Goal: Task Accomplishment & Management: Manage account settings

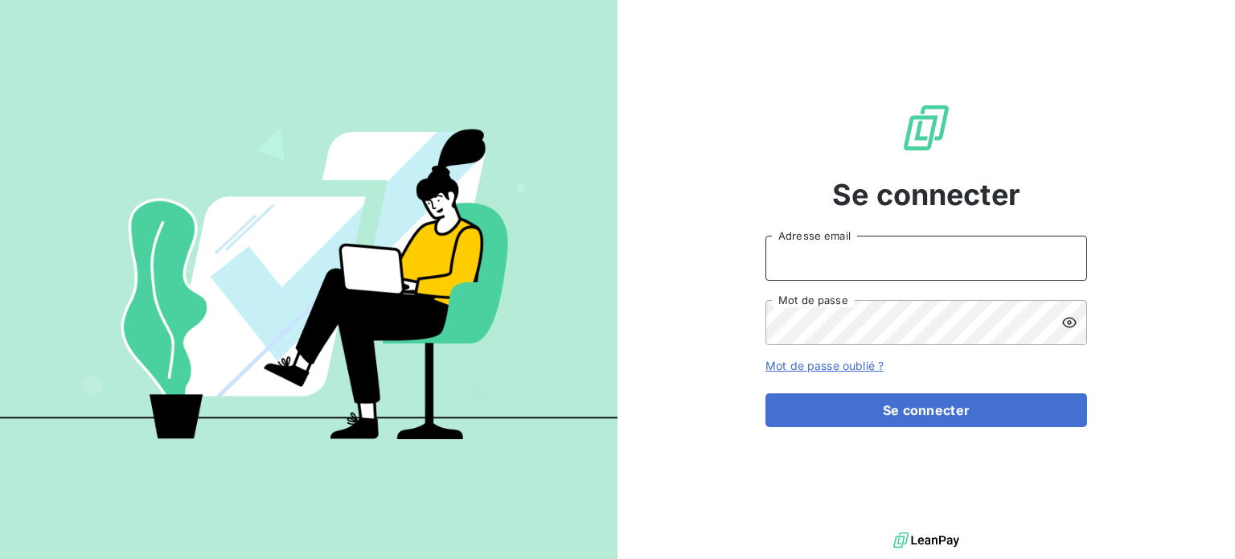
type input "[PERSON_NAME][EMAIL_ADDRESS][DOMAIN_NAME]"
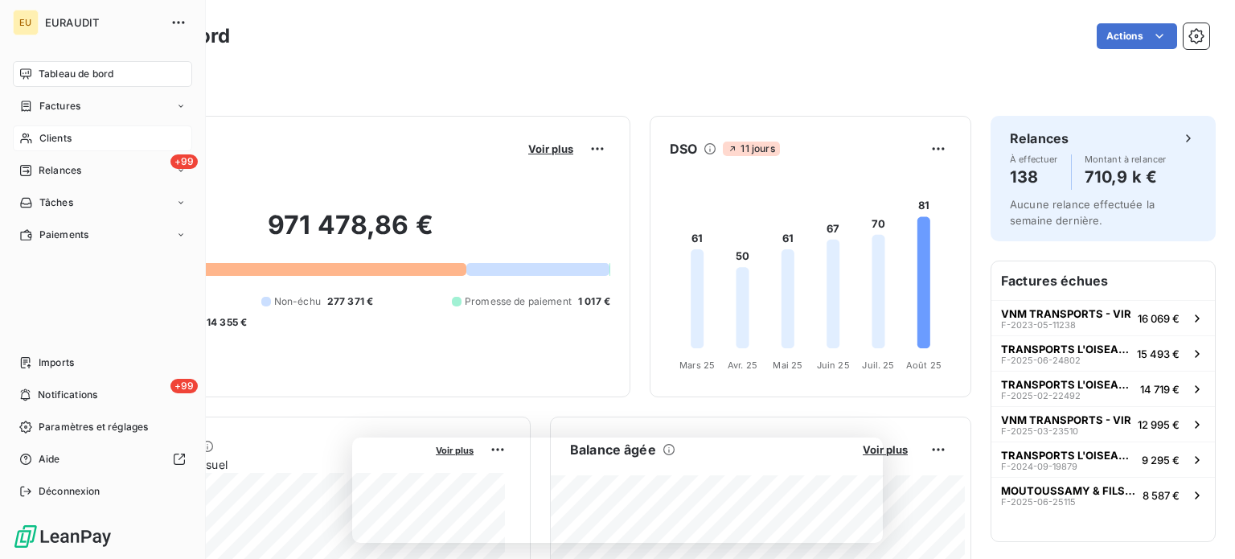
click at [57, 131] on span "Clients" at bounding box center [55, 138] width 32 height 14
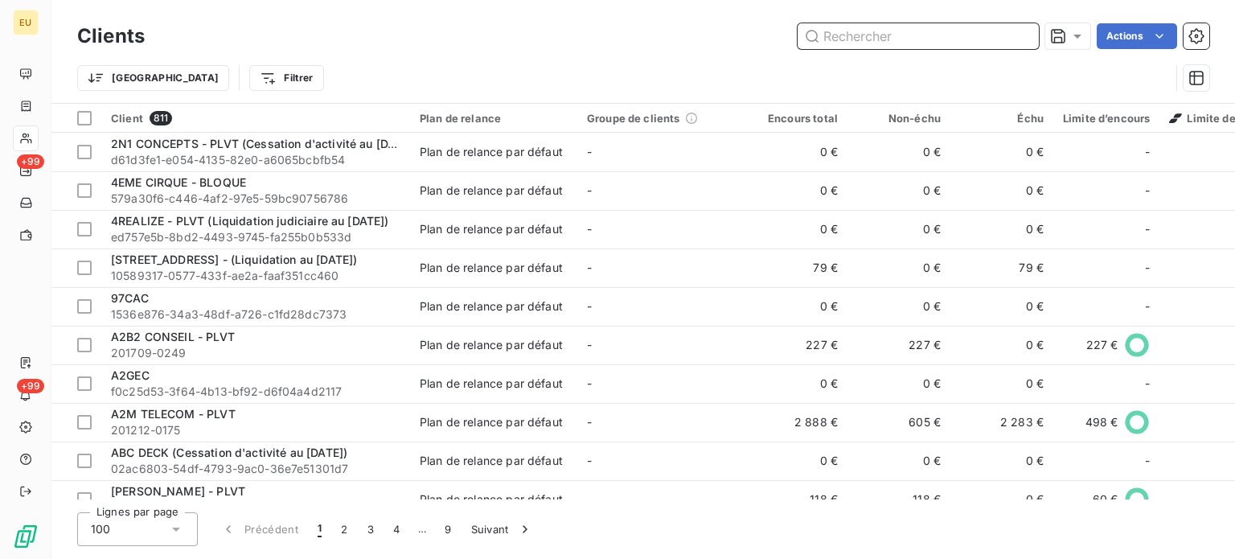
click at [858, 39] on input "text" at bounding box center [918, 36] width 241 height 26
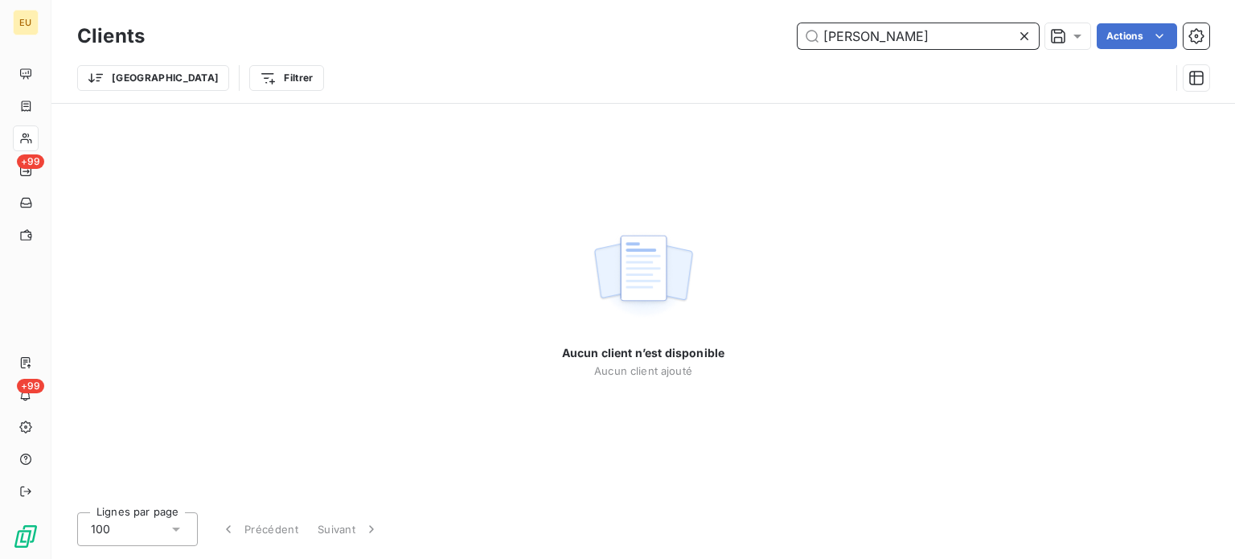
type input "[PERSON_NAME]"
click at [1020, 34] on icon at bounding box center [1024, 36] width 16 height 16
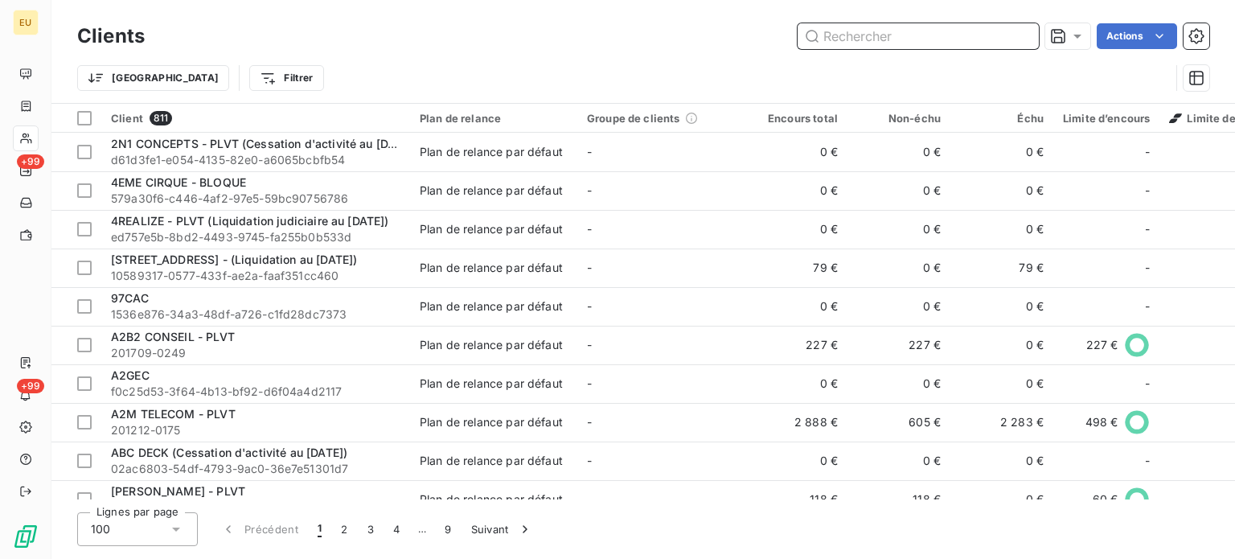
click at [877, 35] on input "text" at bounding box center [918, 36] width 241 height 26
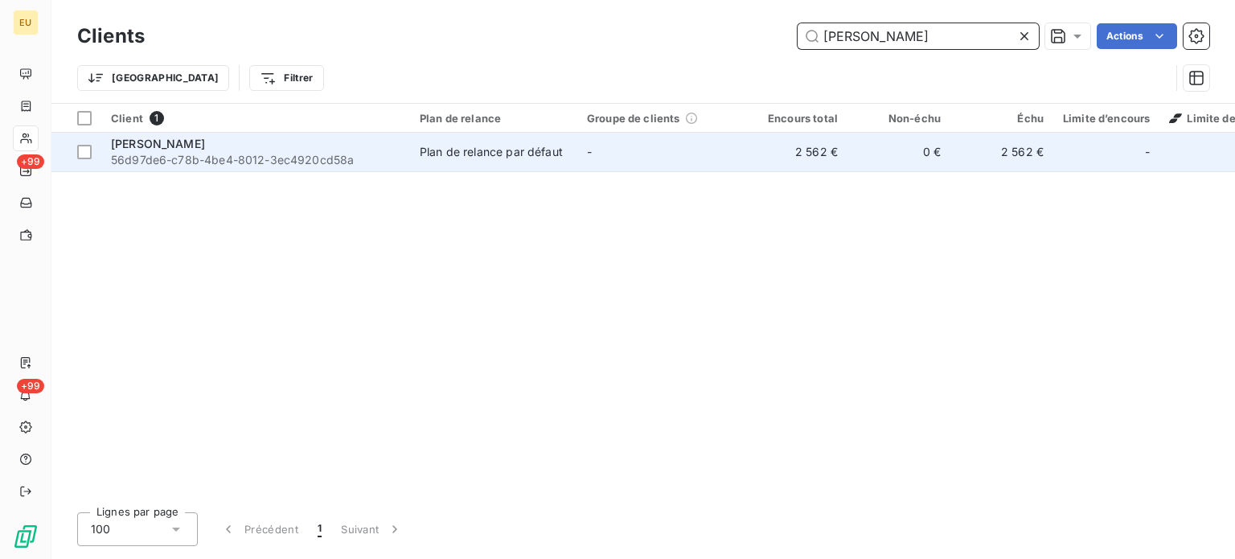
type input "morin"
click at [303, 148] on div "JEROME MORIN" at bounding box center [255, 144] width 289 height 16
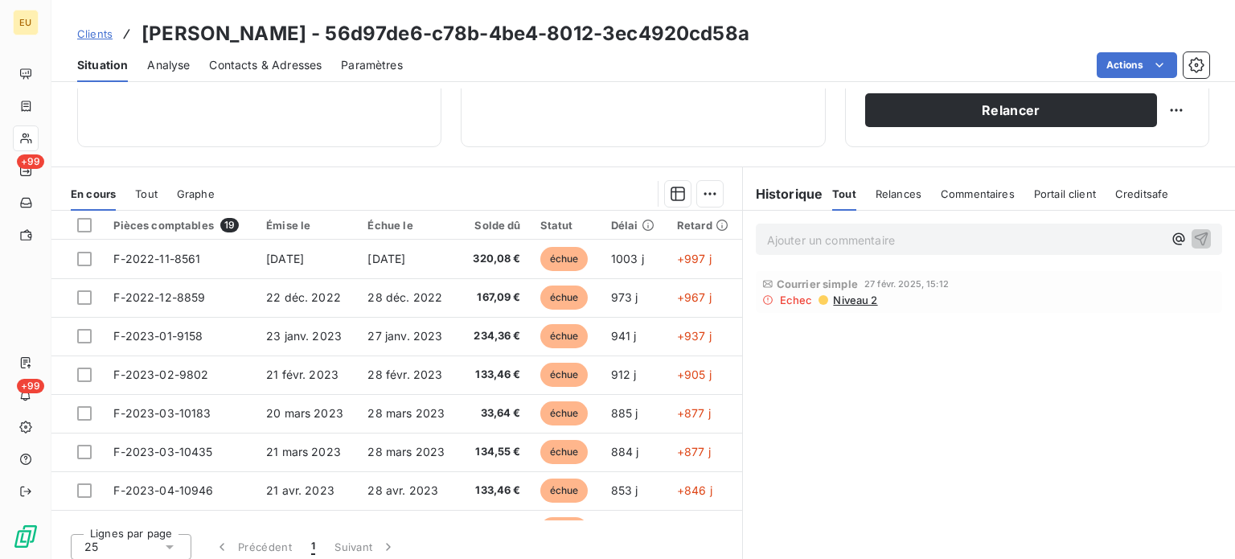
scroll to position [289, 0]
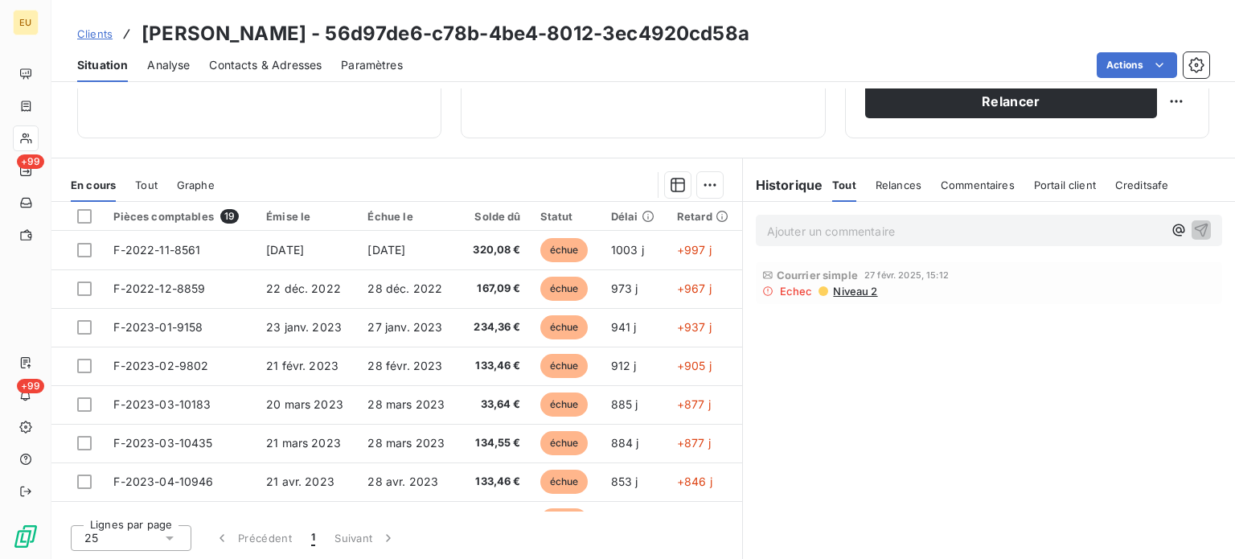
click at [881, 181] on span "Relances" at bounding box center [899, 185] width 46 height 13
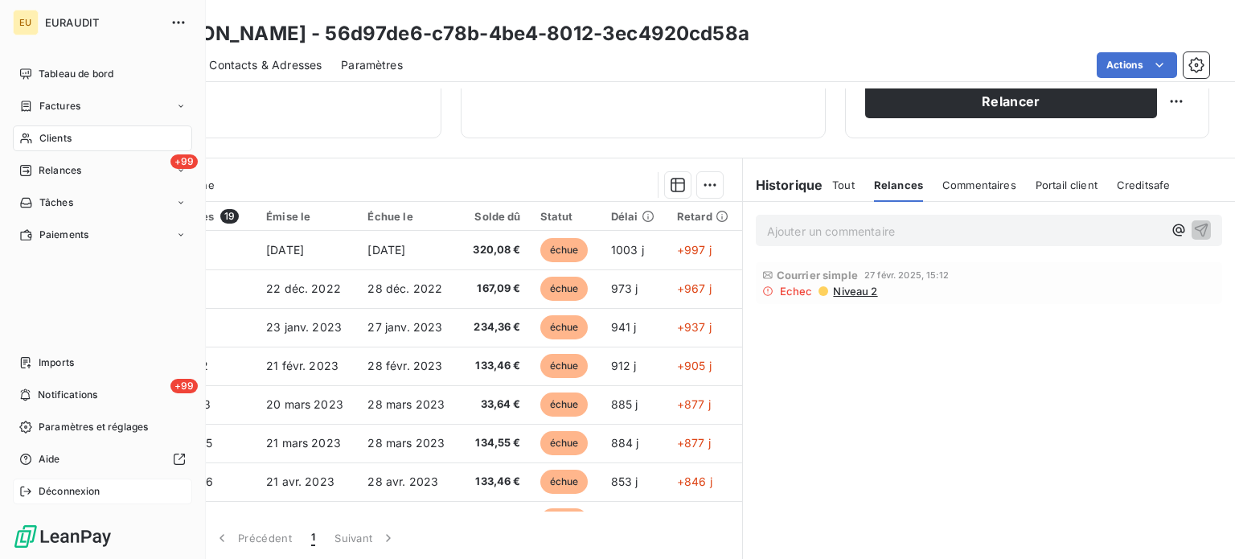
click at [68, 488] on span "Déconnexion" at bounding box center [70, 491] width 62 height 14
